Goal: Task Accomplishment & Management: Manage account settings

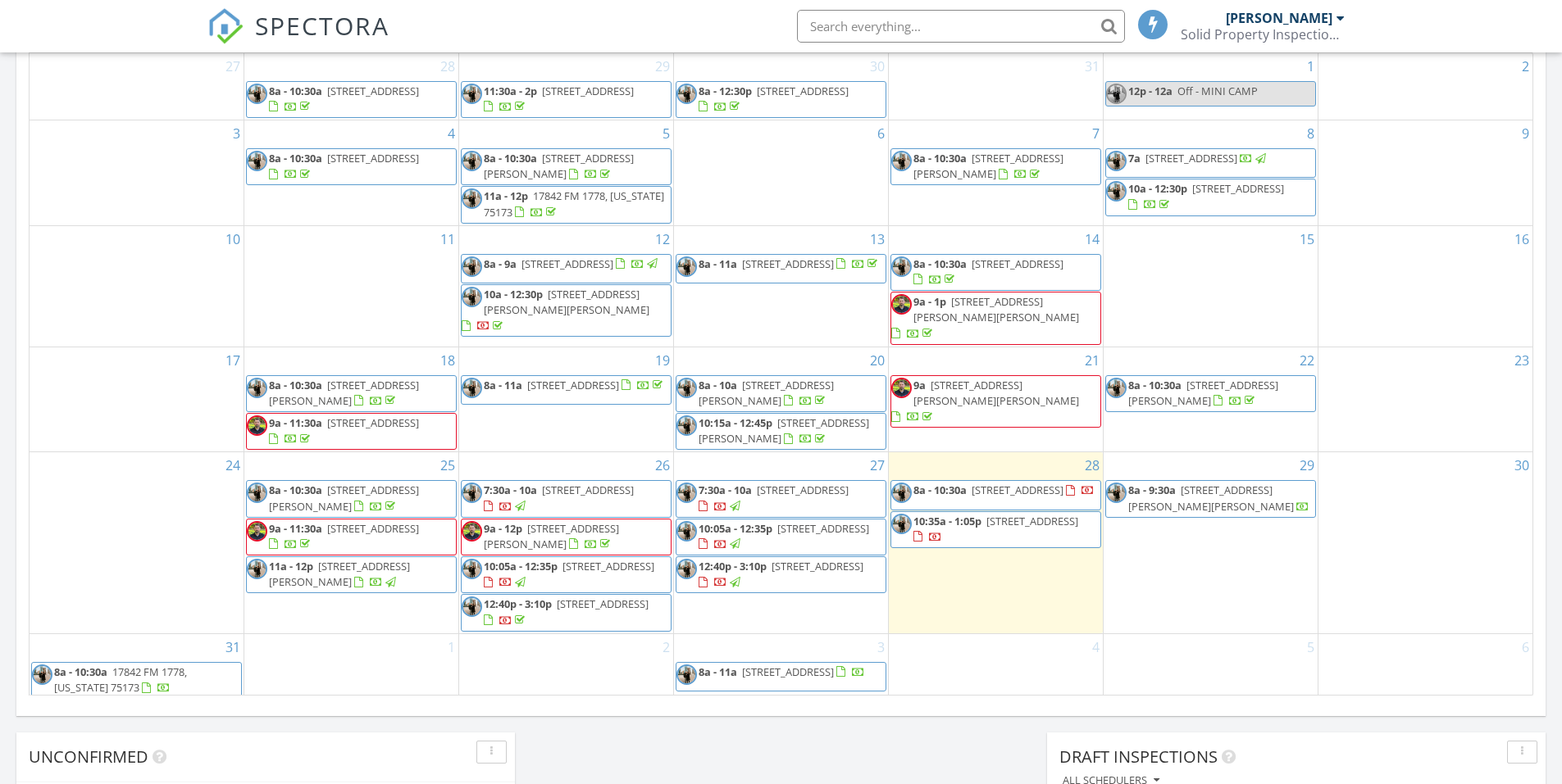
scroll to position [814, 0]
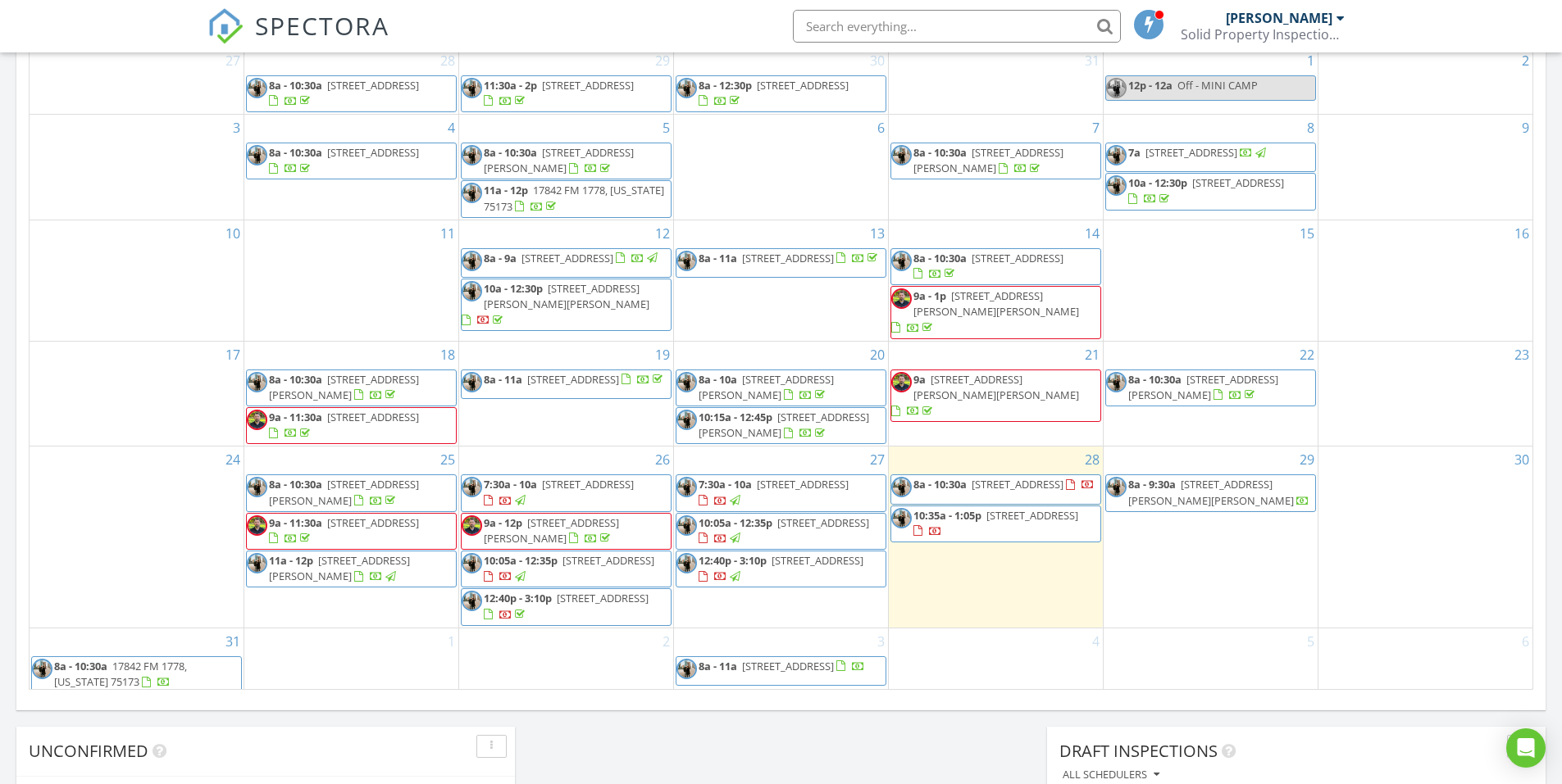
click at [637, 594] on span "[STREET_ADDRESS]" at bounding box center [602, 597] width 92 height 15
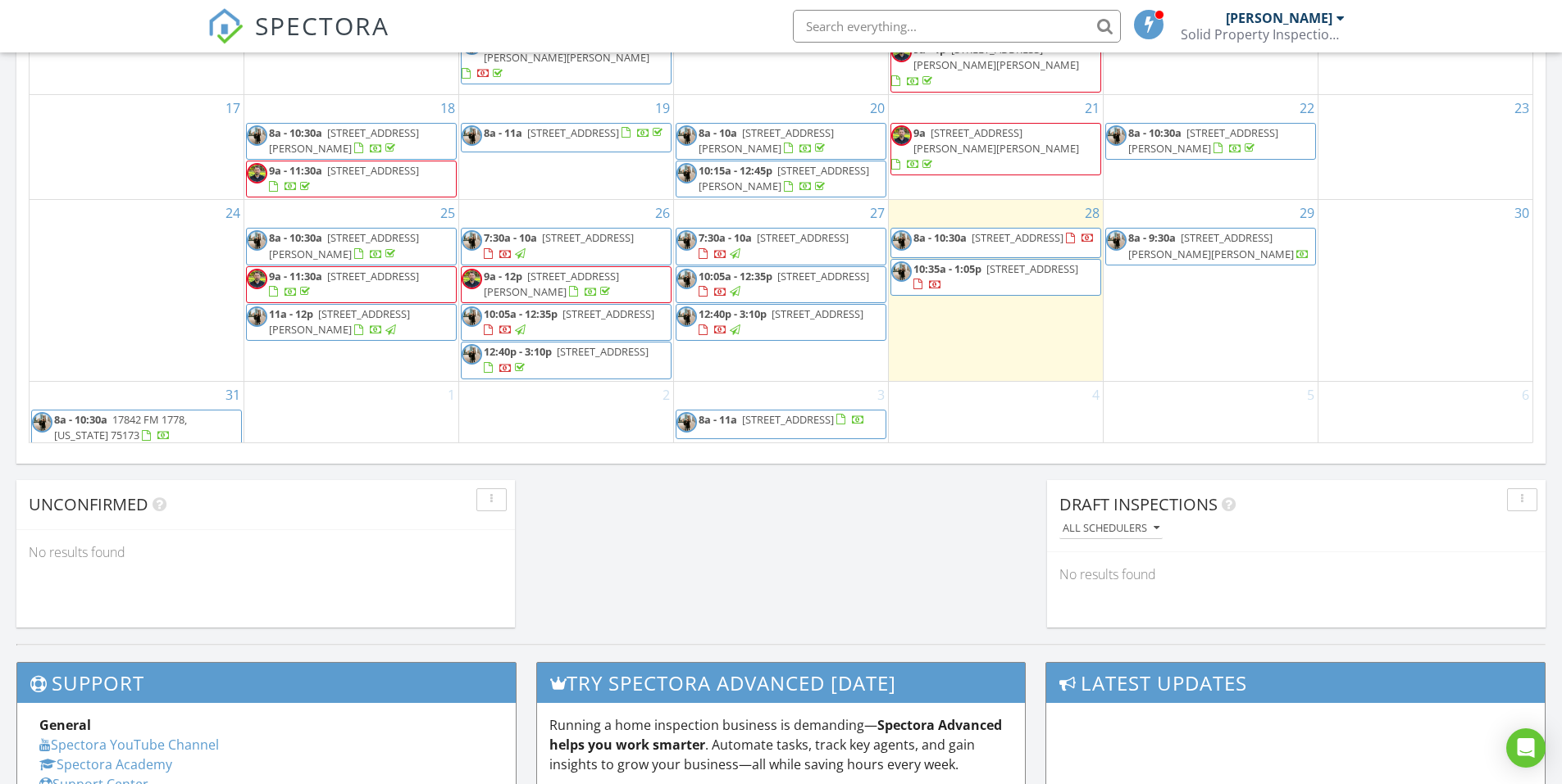
scroll to position [1060, 0]
click at [786, 233] on span "[STREET_ADDRESS]" at bounding box center [803, 238] width 92 height 15
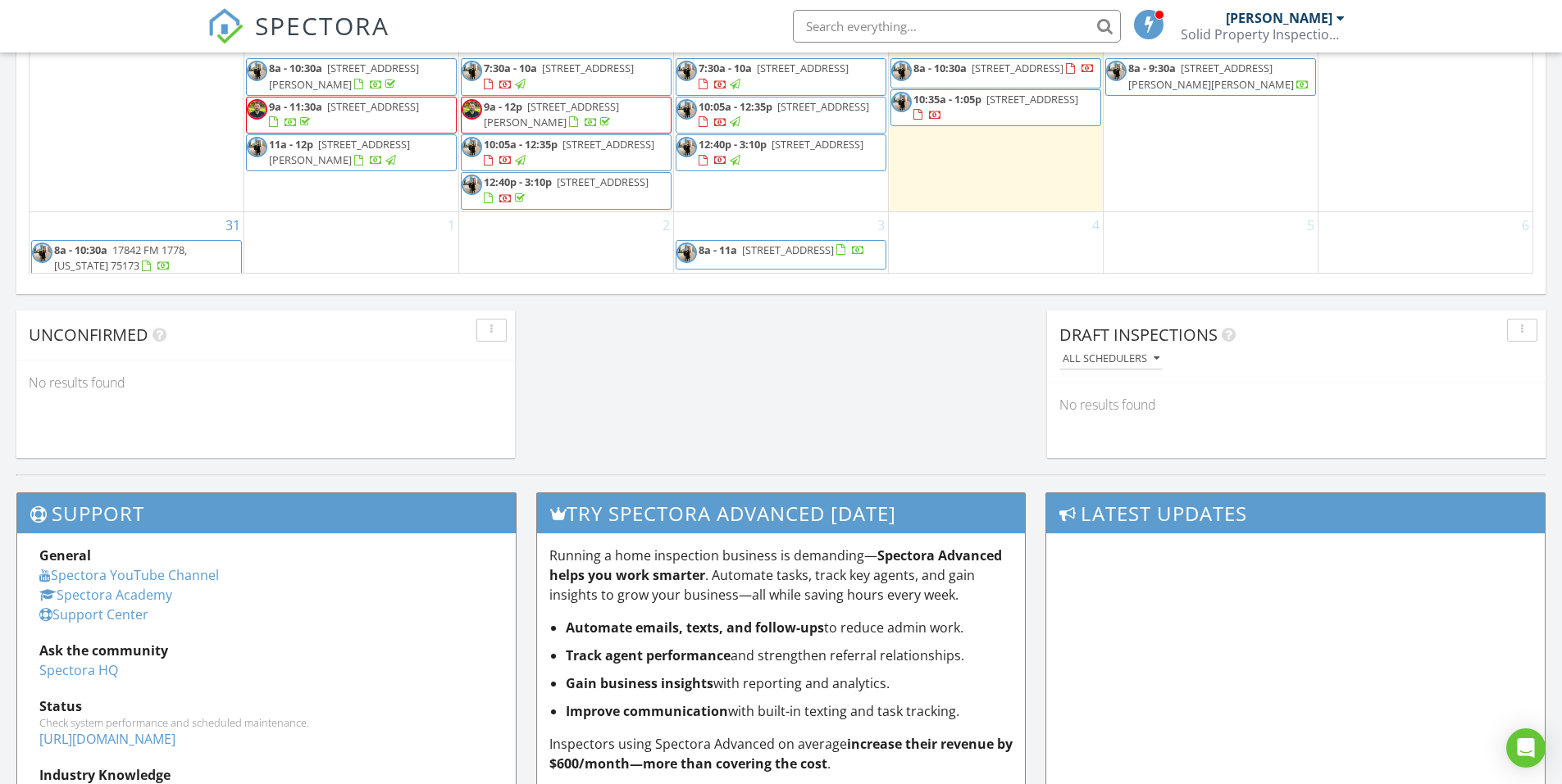
scroll to position [1224, 0]
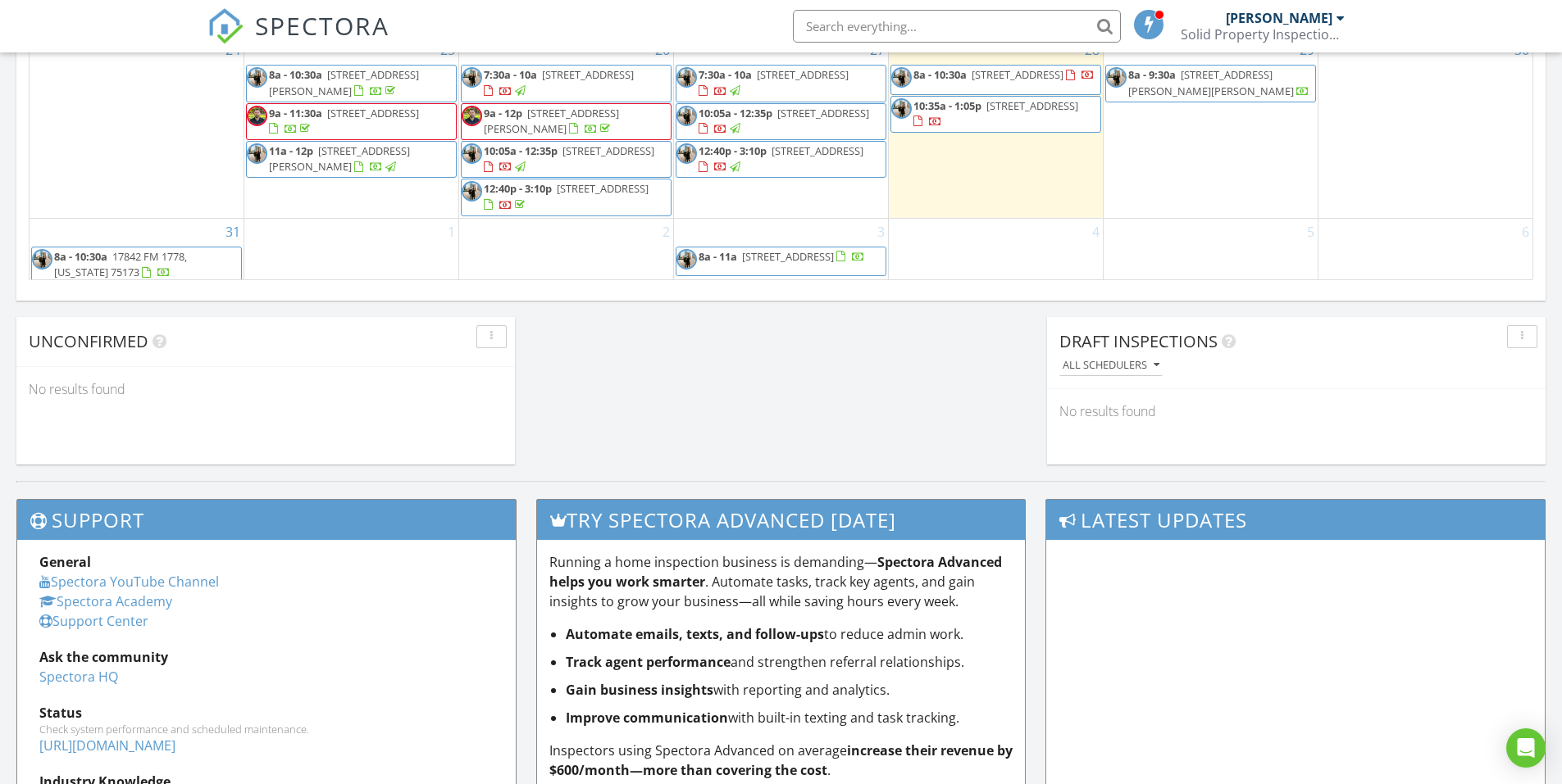
click at [728, 162] on div at bounding box center [720, 168] width 13 height 13
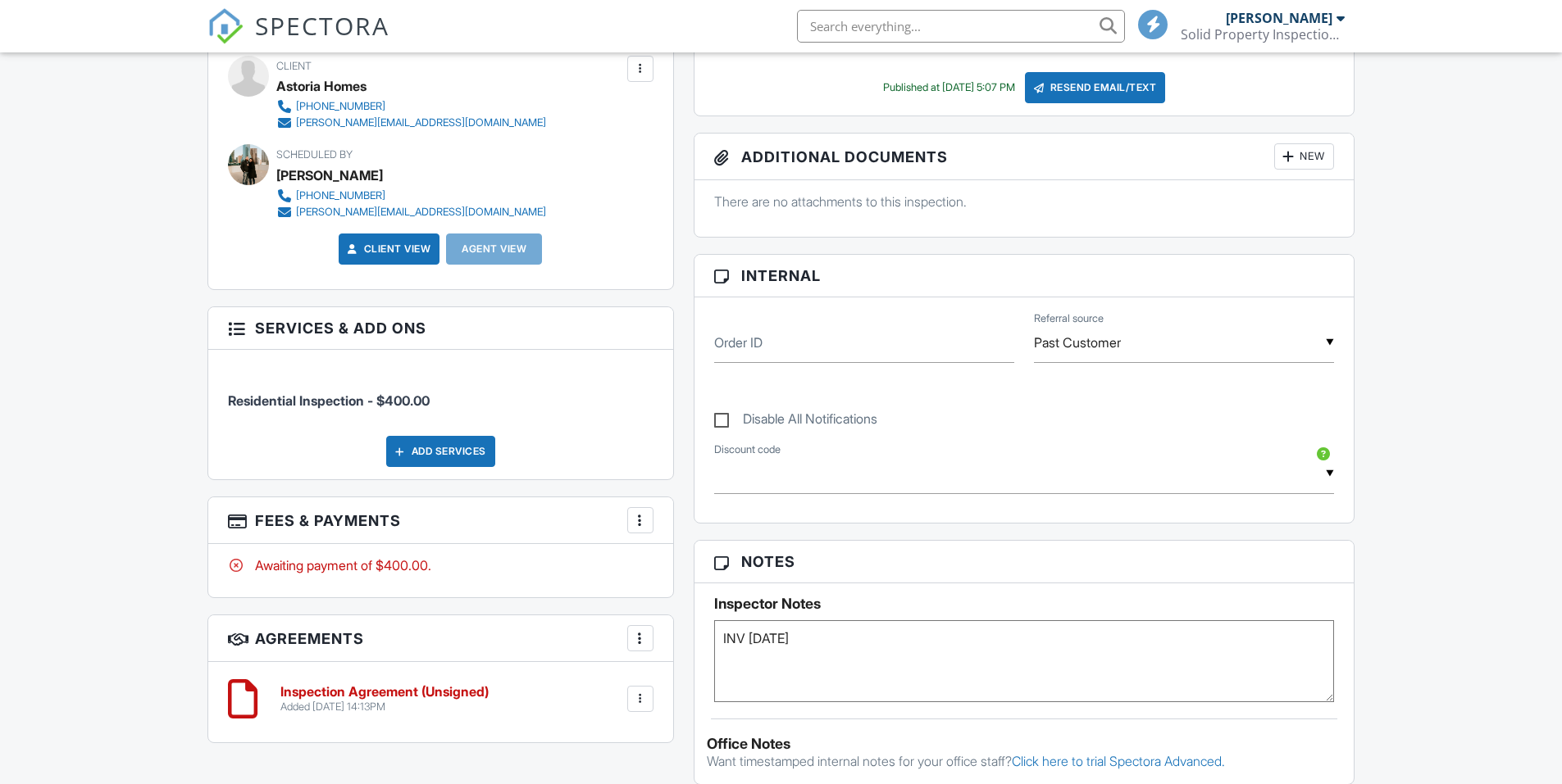
click at [726, 420] on label "Disable All Notifications" at bounding box center [795, 421] width 163 height 21
click at [725, 416] on input "Disable All Notifications" at bounding box center [719, 411] width 11 height 11
checkbox input "true"
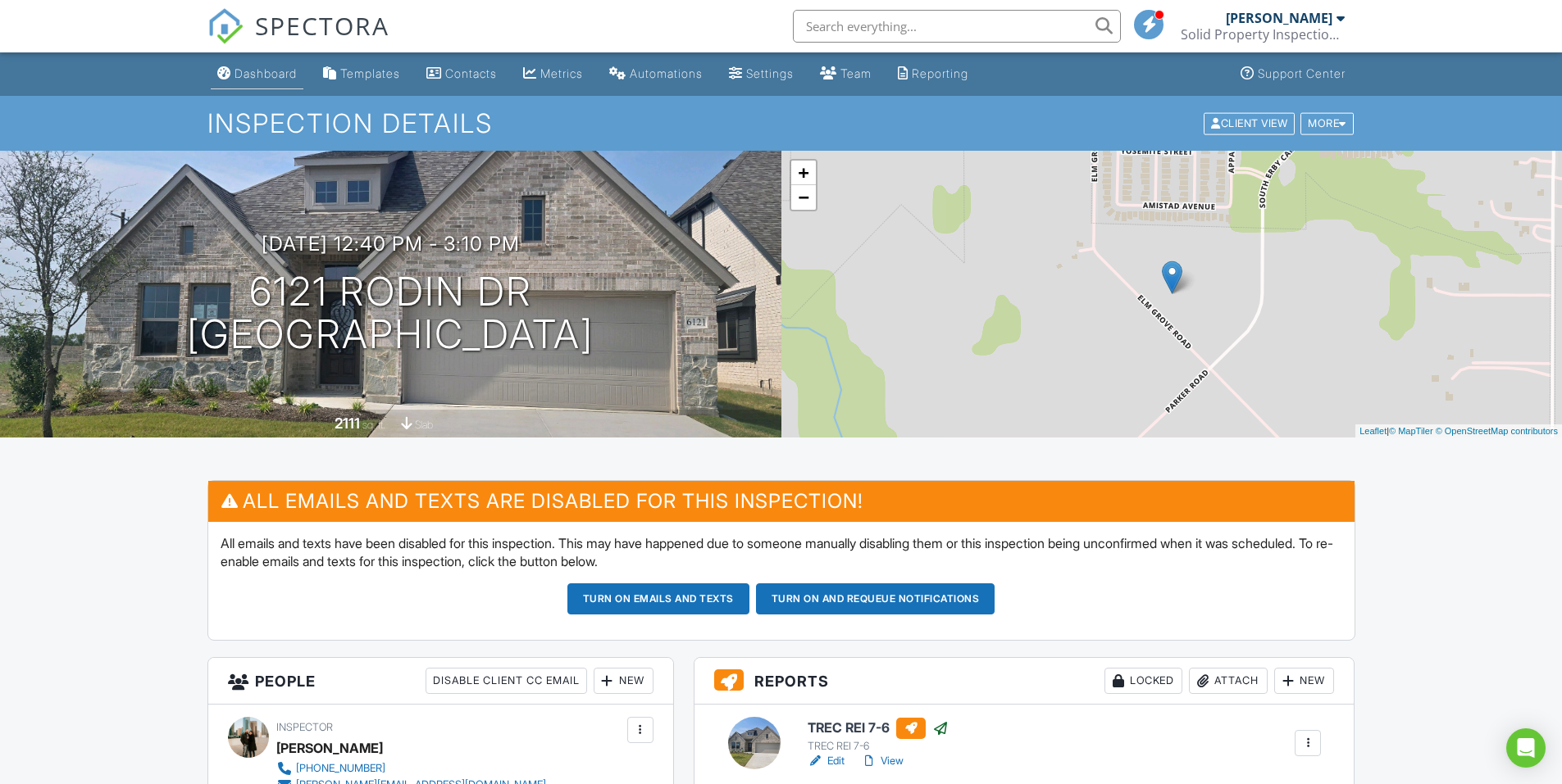
click at [267, 78] on div "Dashboard" at bounding box center [266, 73] width 63 height 14
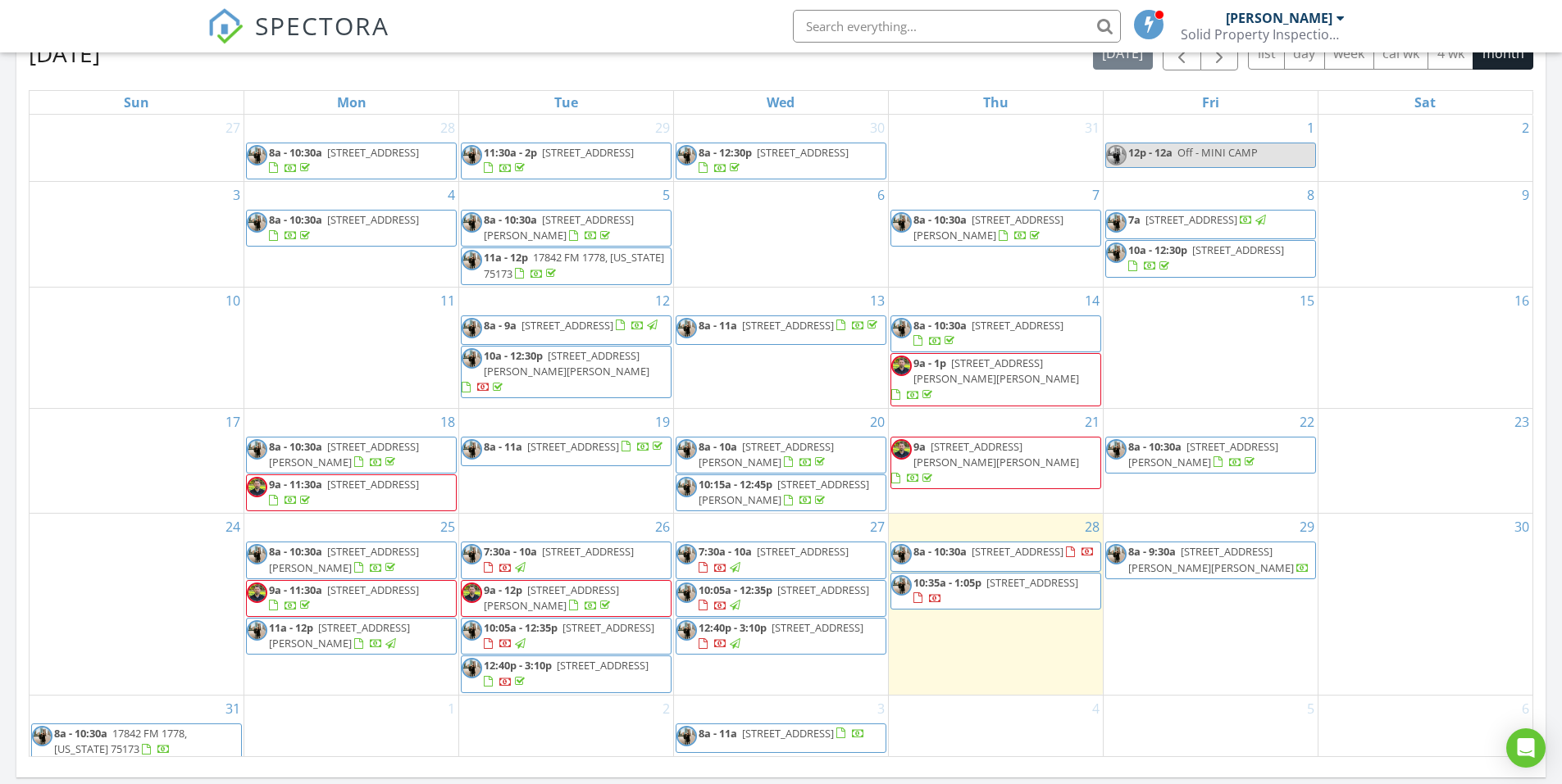
scroll to position [656, 0]
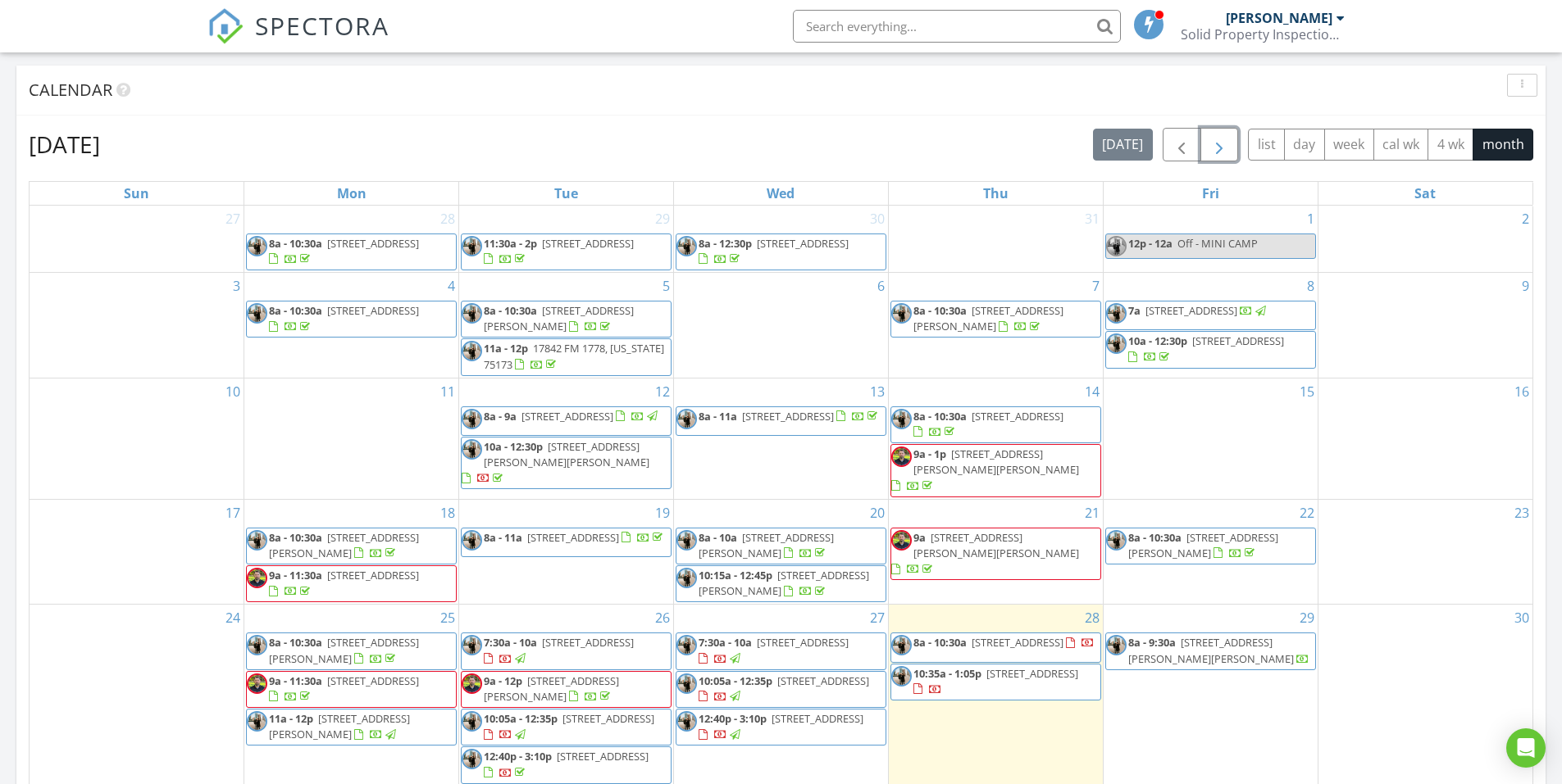
click at [1230, 150] on button "button" at bounding box center [1219, 145] width 38 height 33
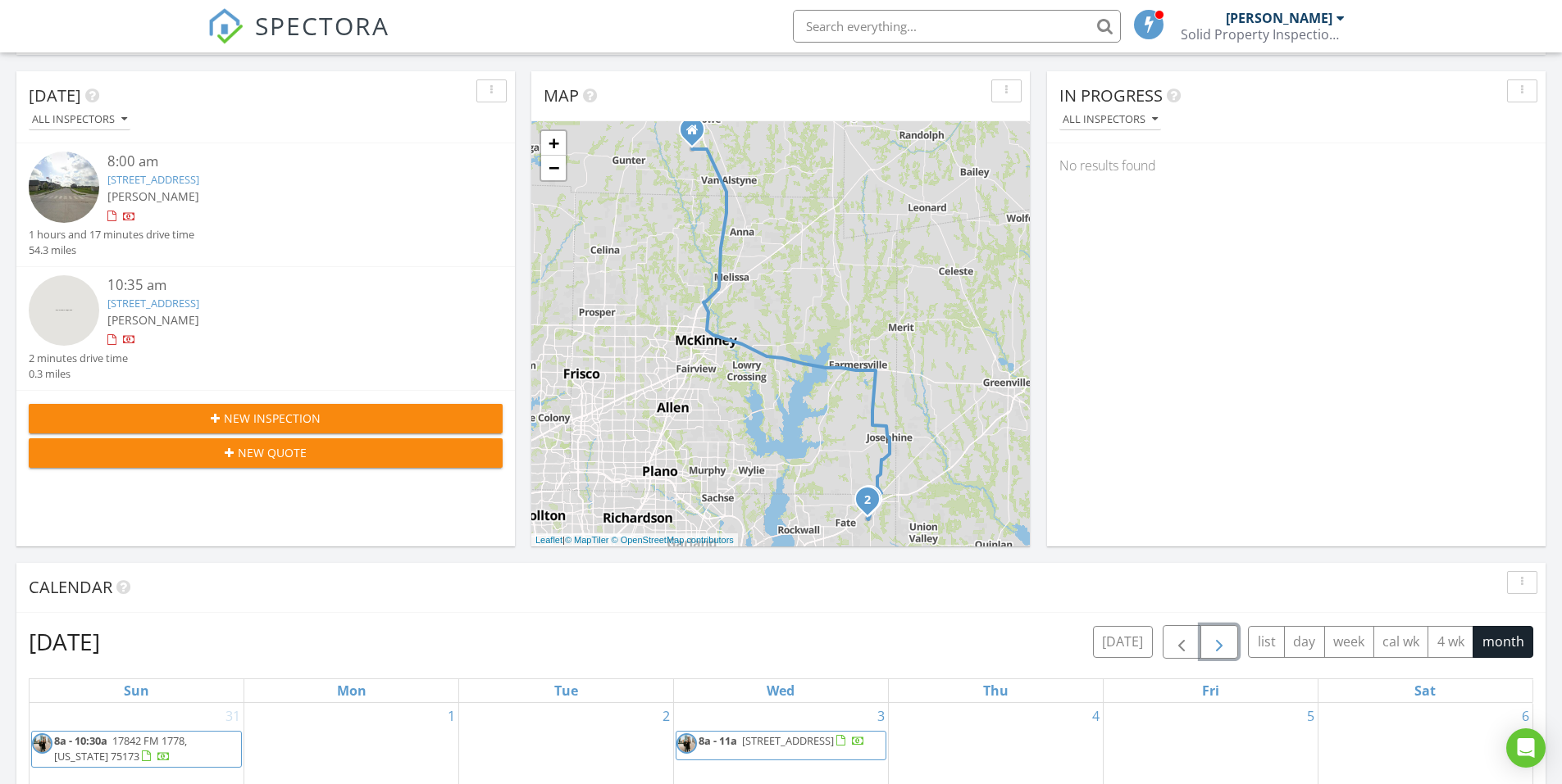
scroll to position [0, 0]
